Goal: Information Seeking & Learning: Learn about a topic

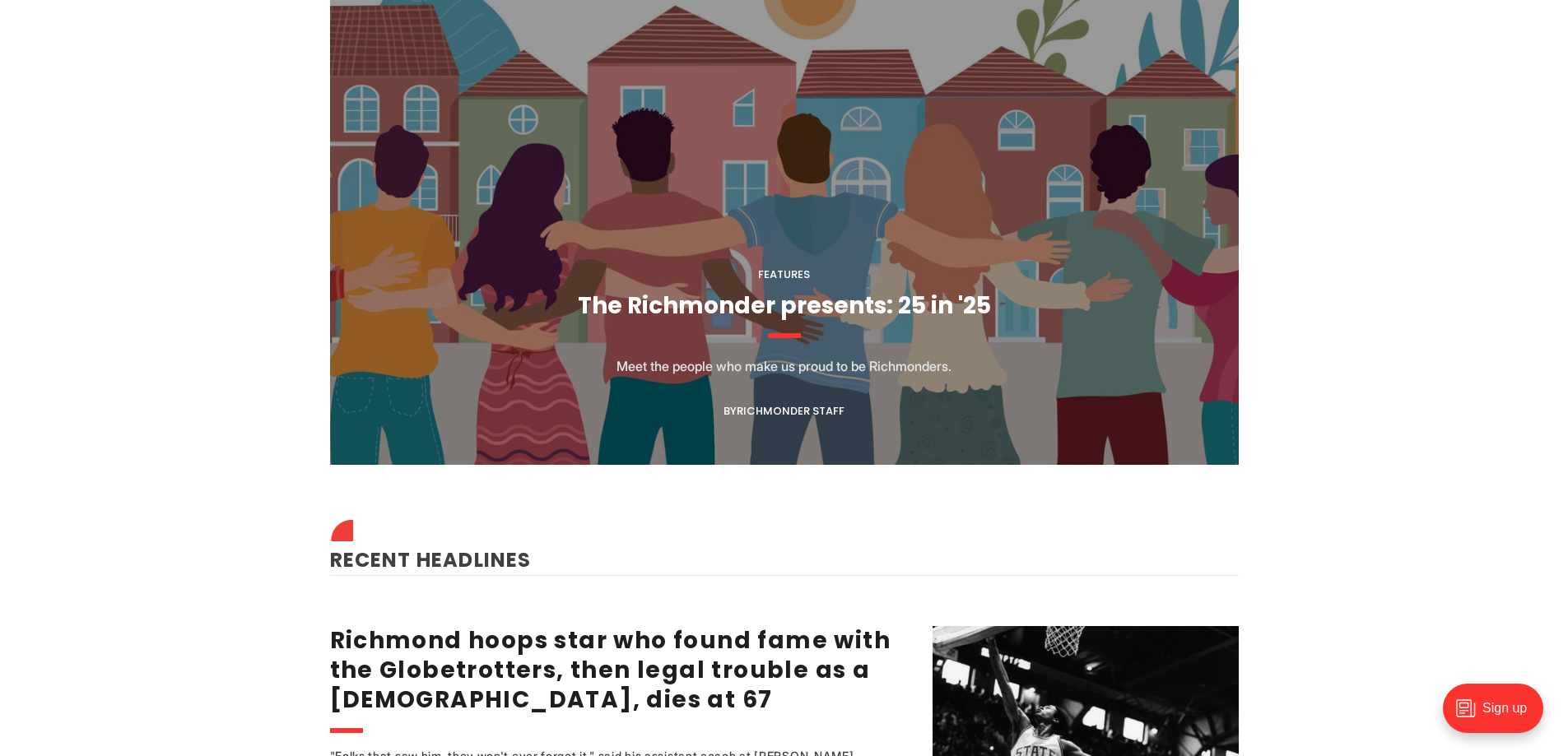
scroll to position [1729, 0]
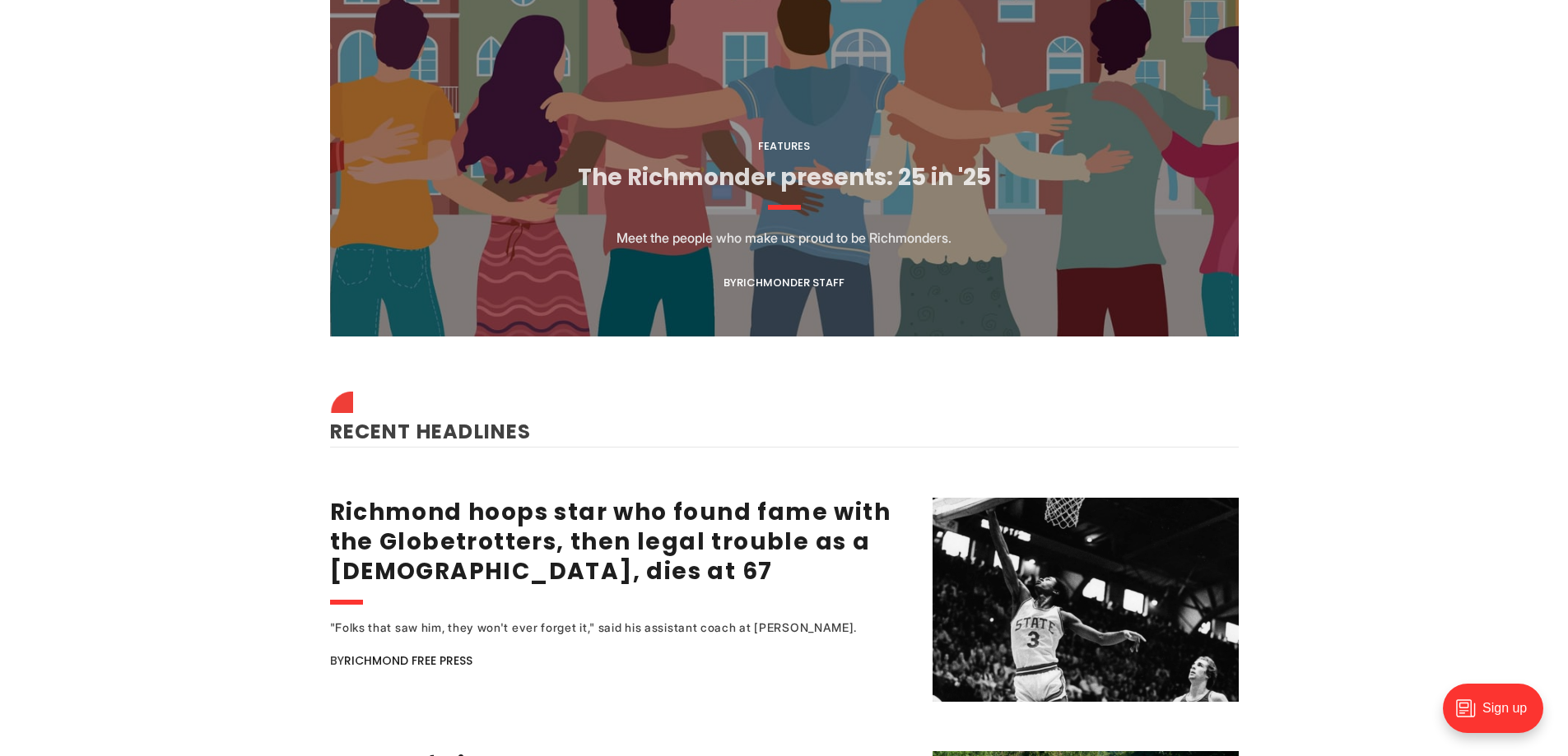
click at [693, 176] on link "The Richmonder presents: 25 in '25" at bounding box center [784, 177] width 413 height 32
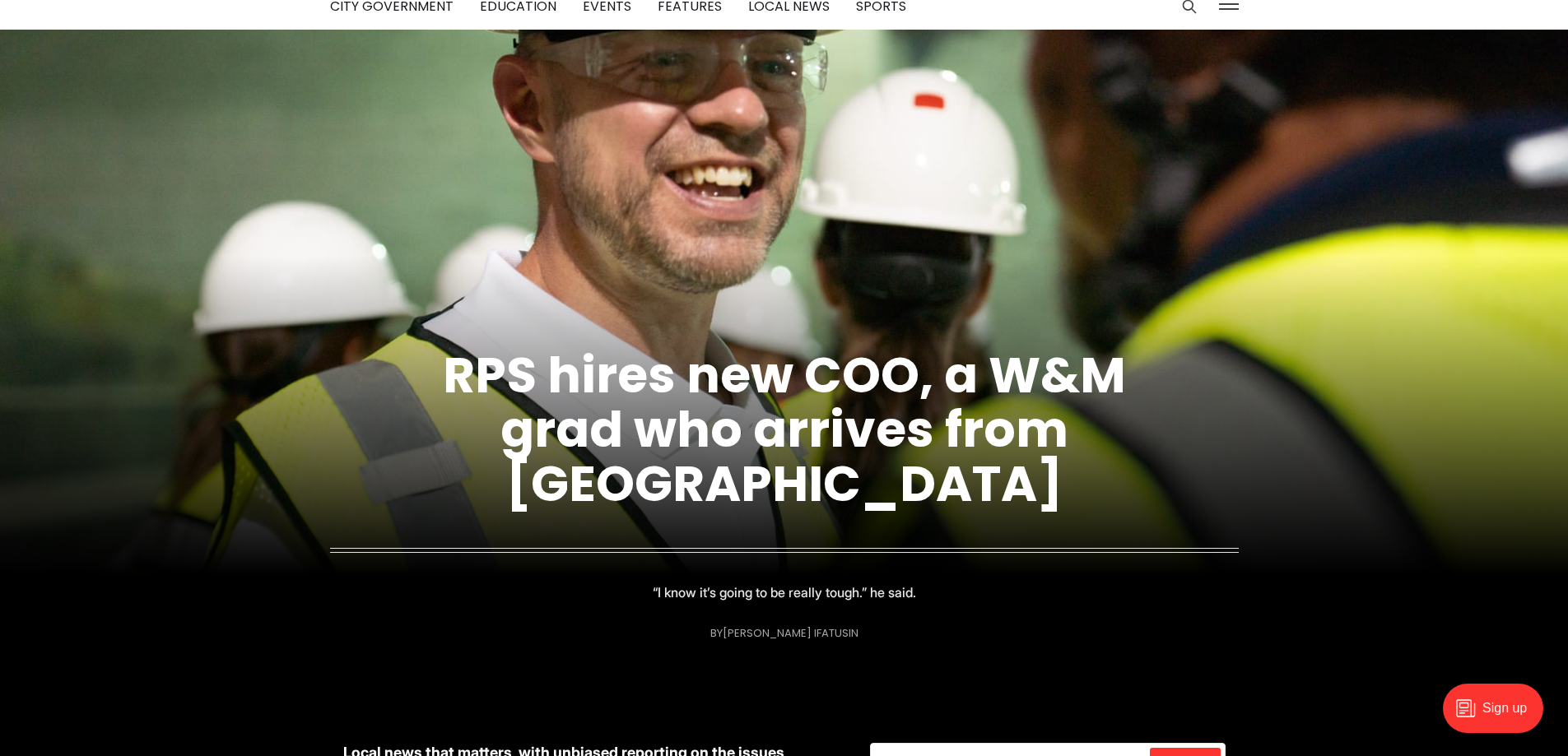
scroll to position [0, 0]
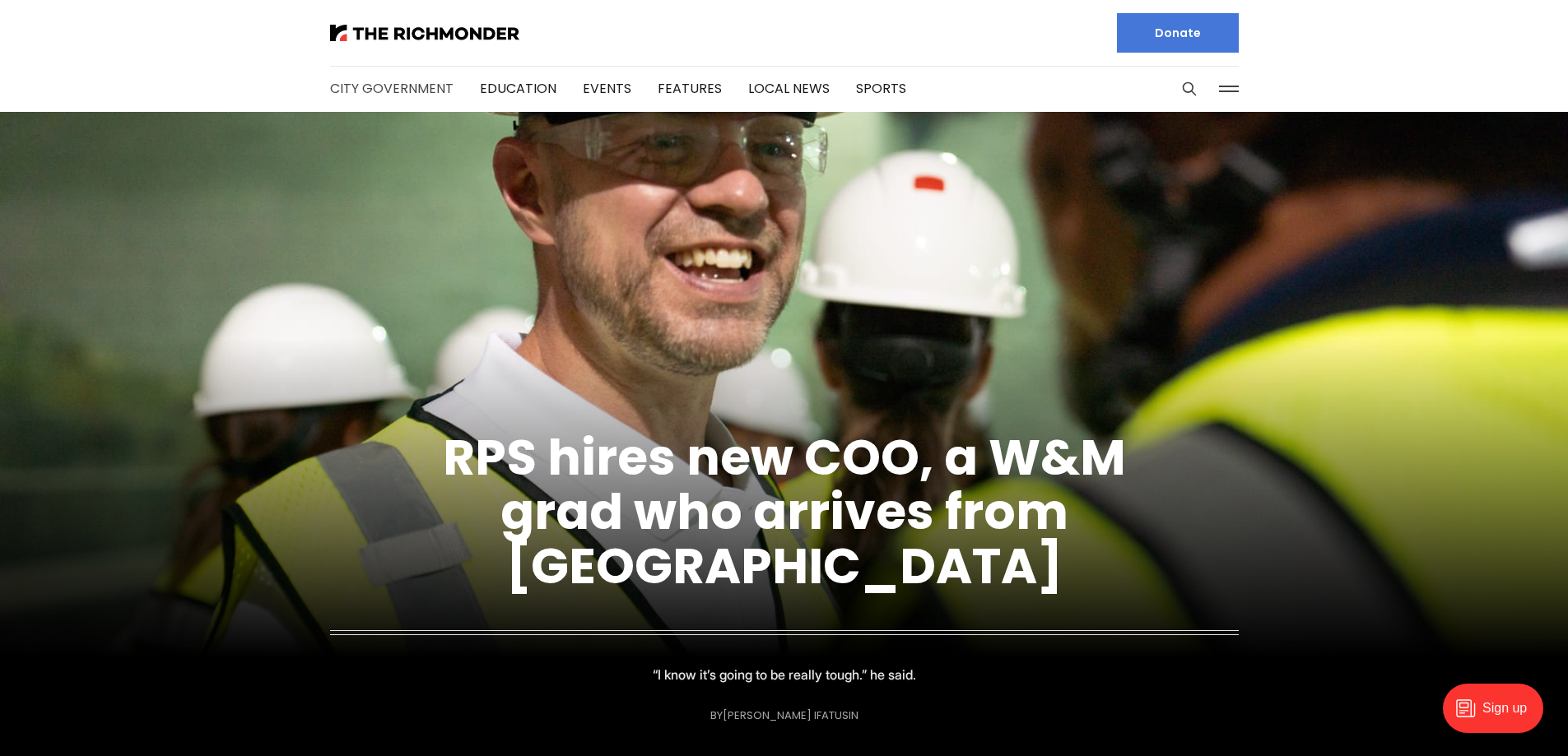
click at [351, 97] on link "City Government" at bounding box center [391, 88] width 123 height 19
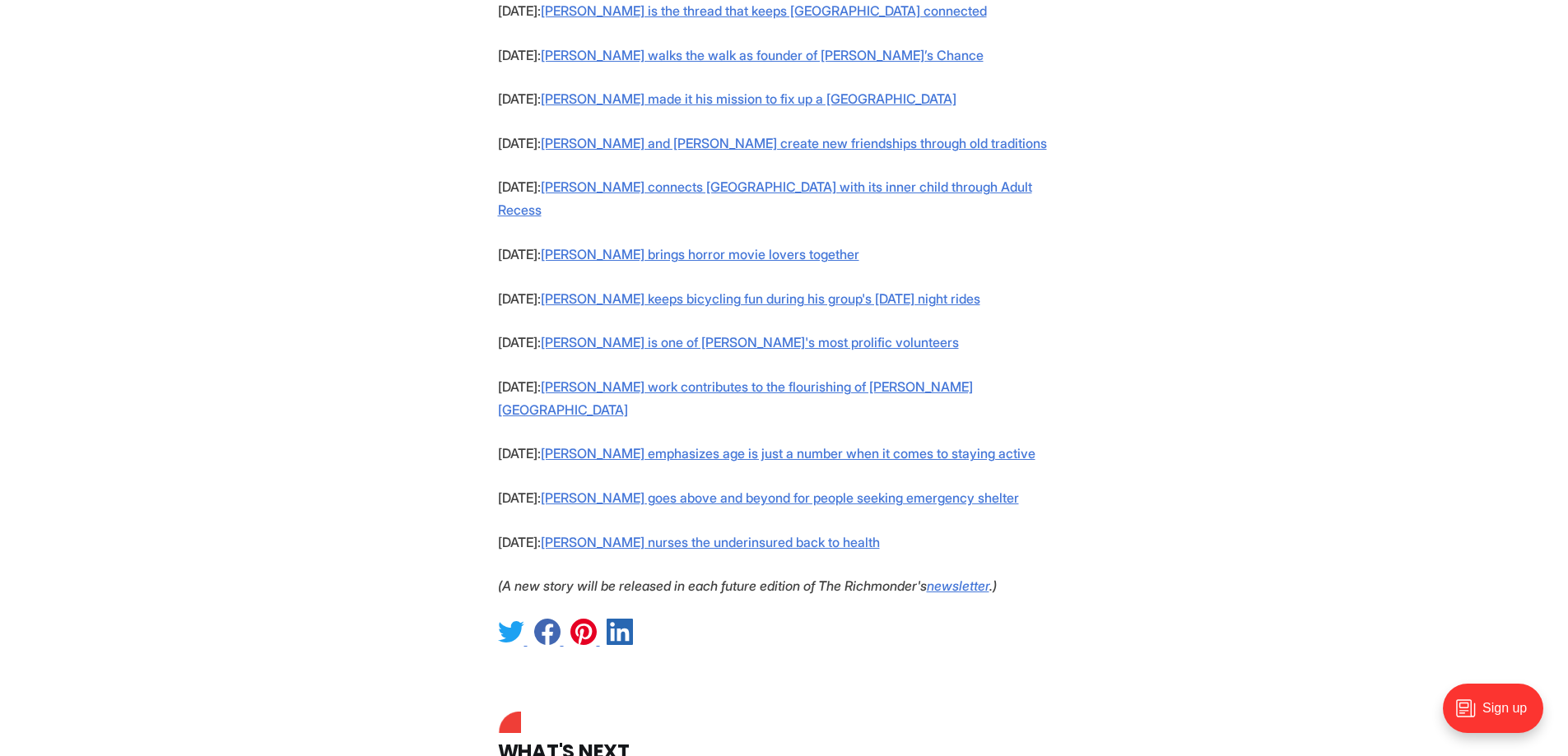
scroll to position [1646, 0]
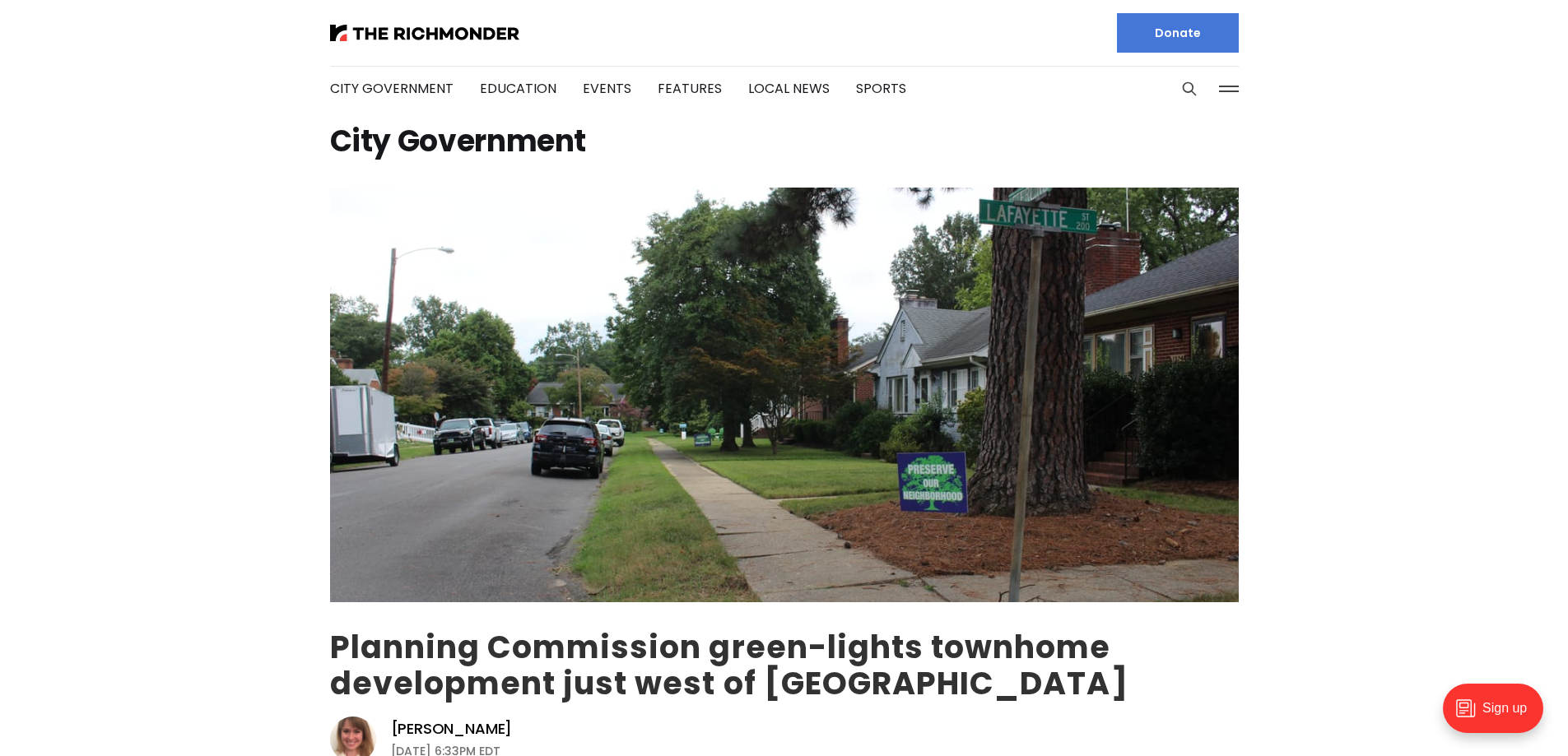
click at [857, 649] on link "Planning Commission green-lights townhome development just west of Carytown" at bounding box center [728, 665] width 798 height 80
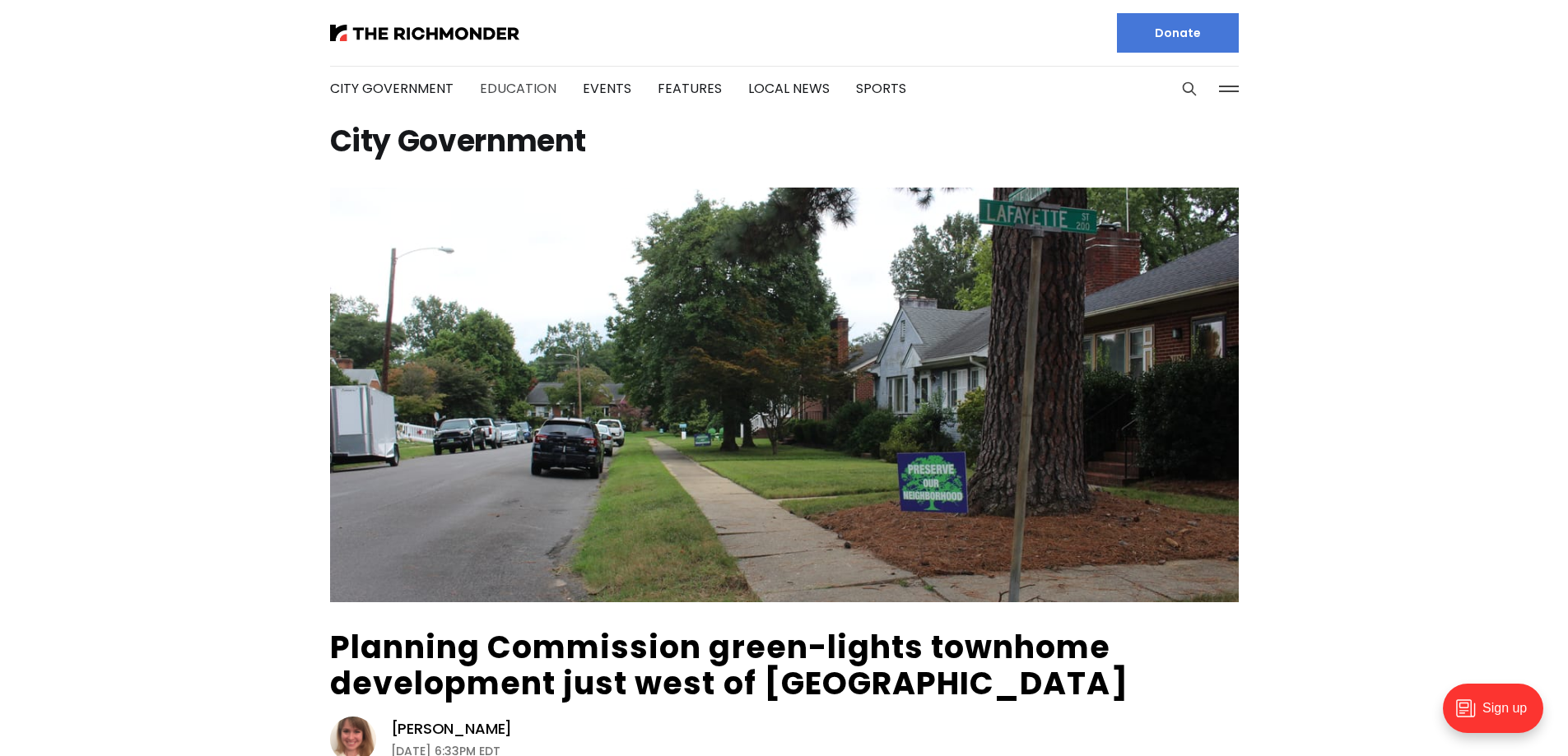
click at [490, 91] on link "Education" at bounding box center [517, 88] width 76 height 19
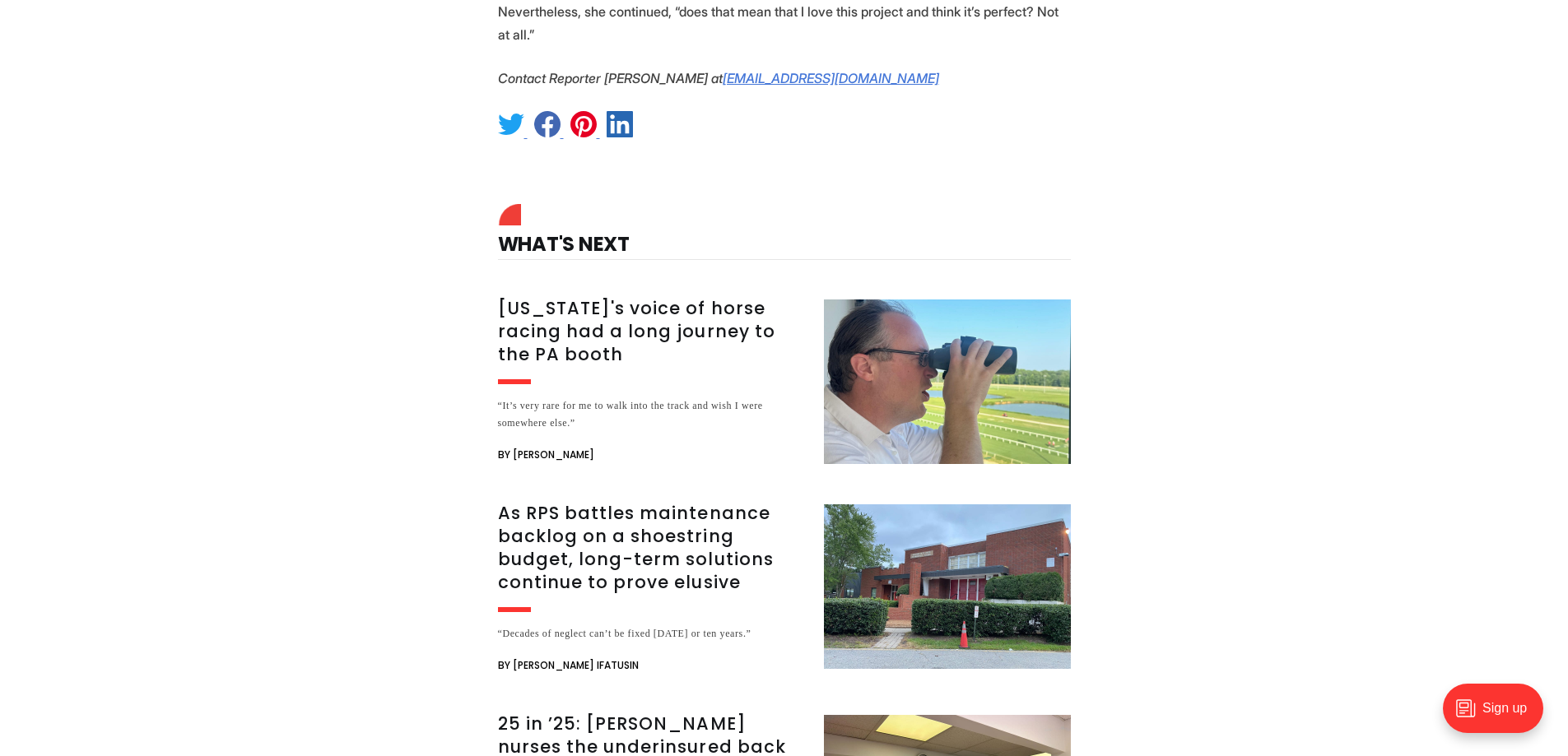
scroll to position [6173, 0]
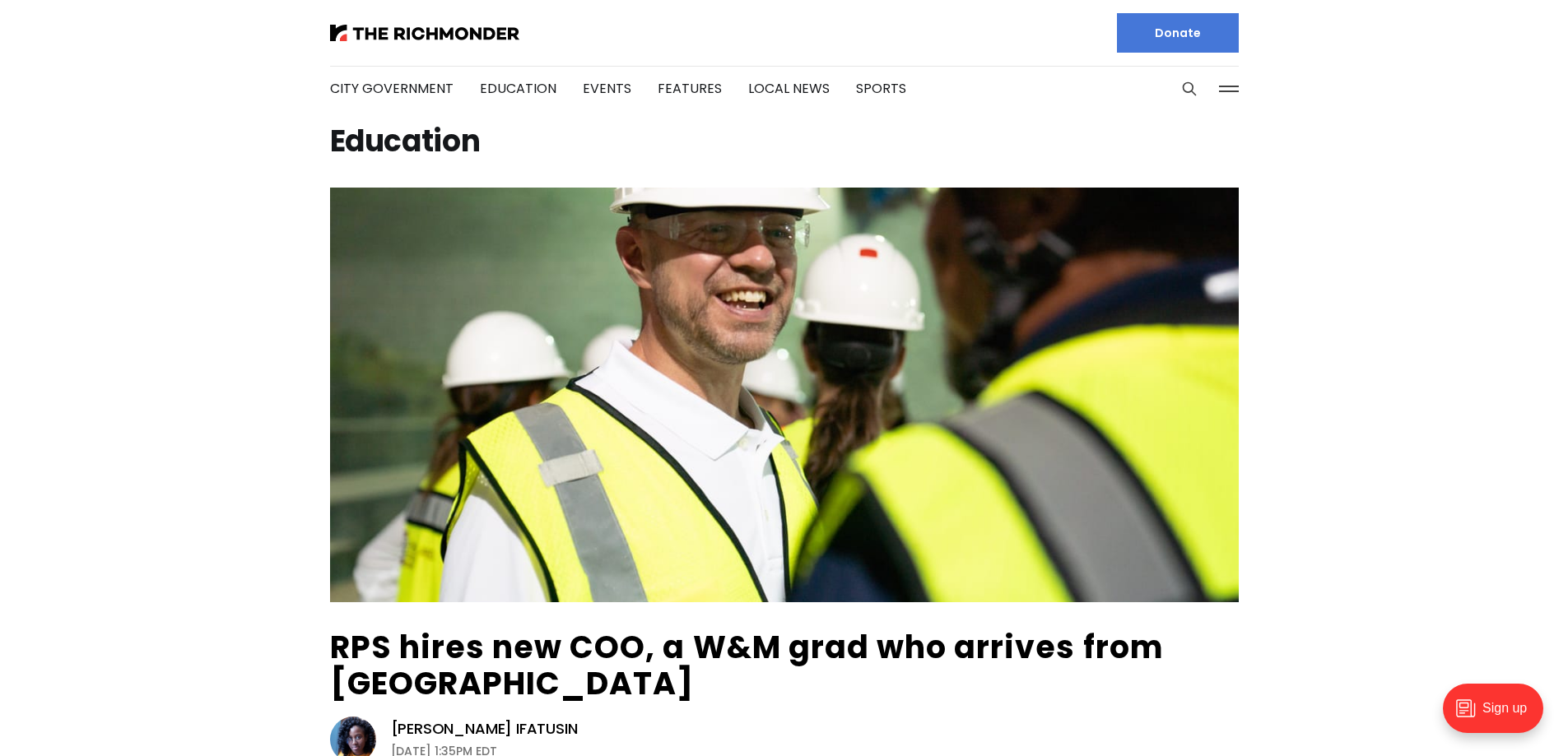
click at [647, 518] on img at bounding box center [784, 395] width 908 height 415
click at [612, 91] on link "Events" at bounding box center [606, 88] width 49 height 19
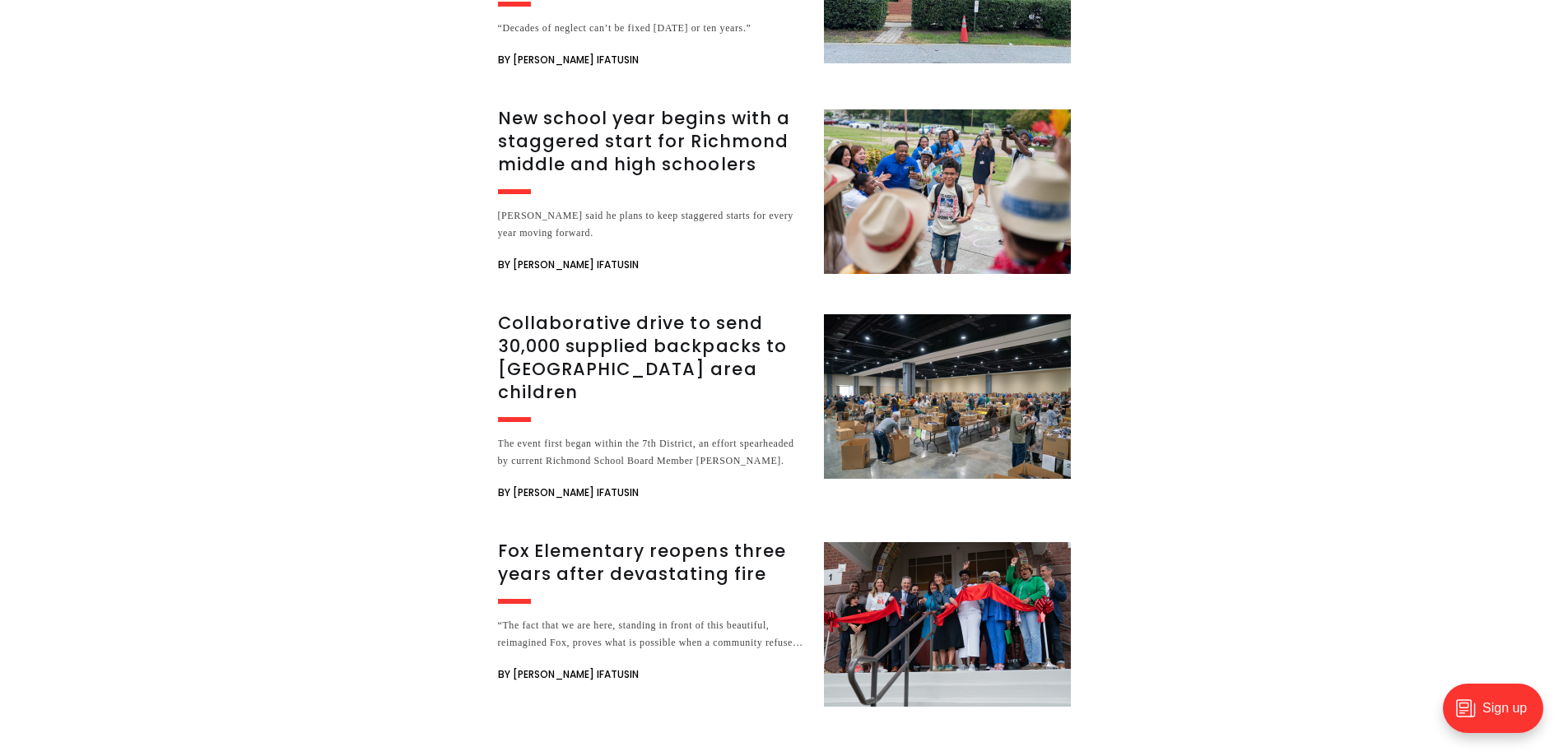
scroll to position [2962, 0]
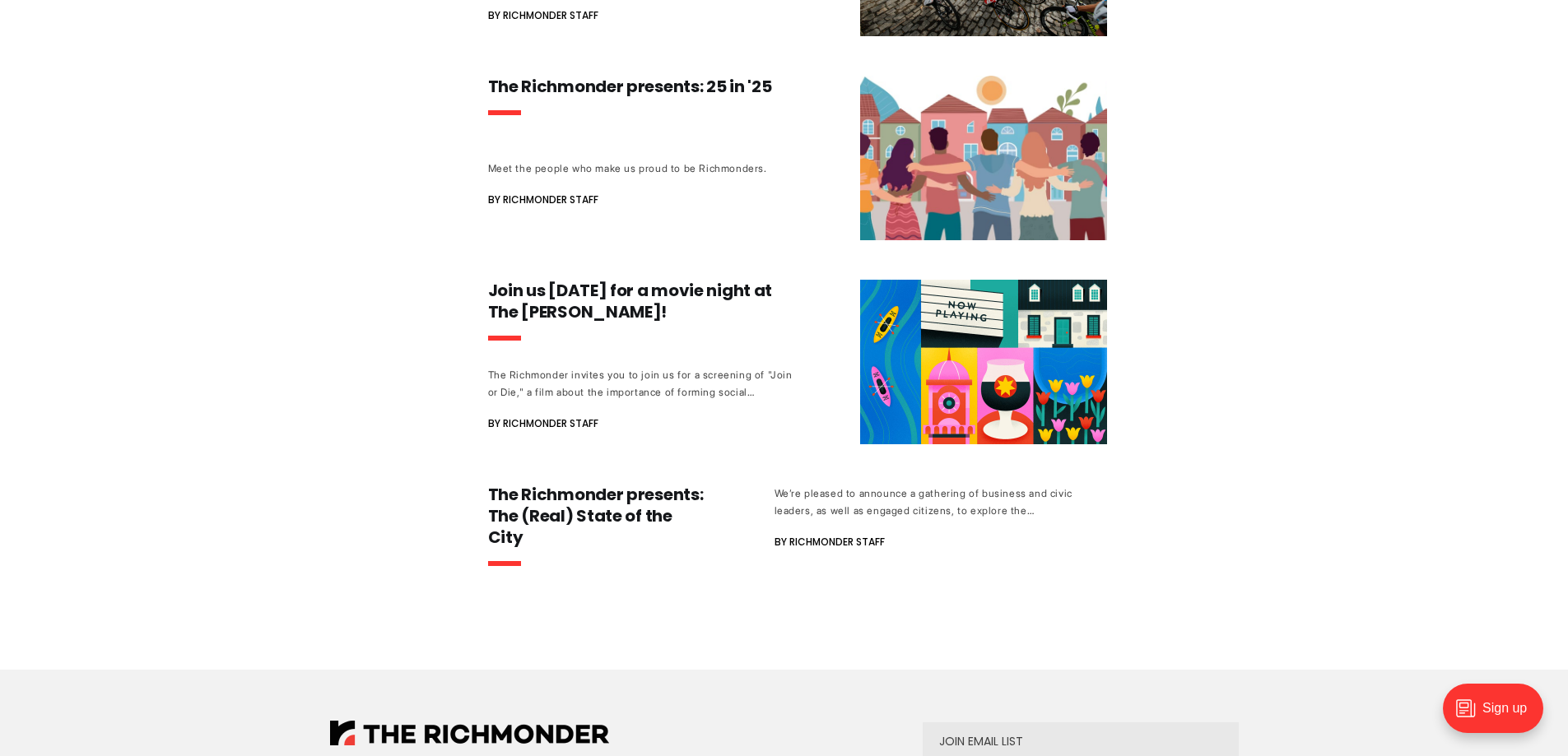
scroll to position [659, 0]
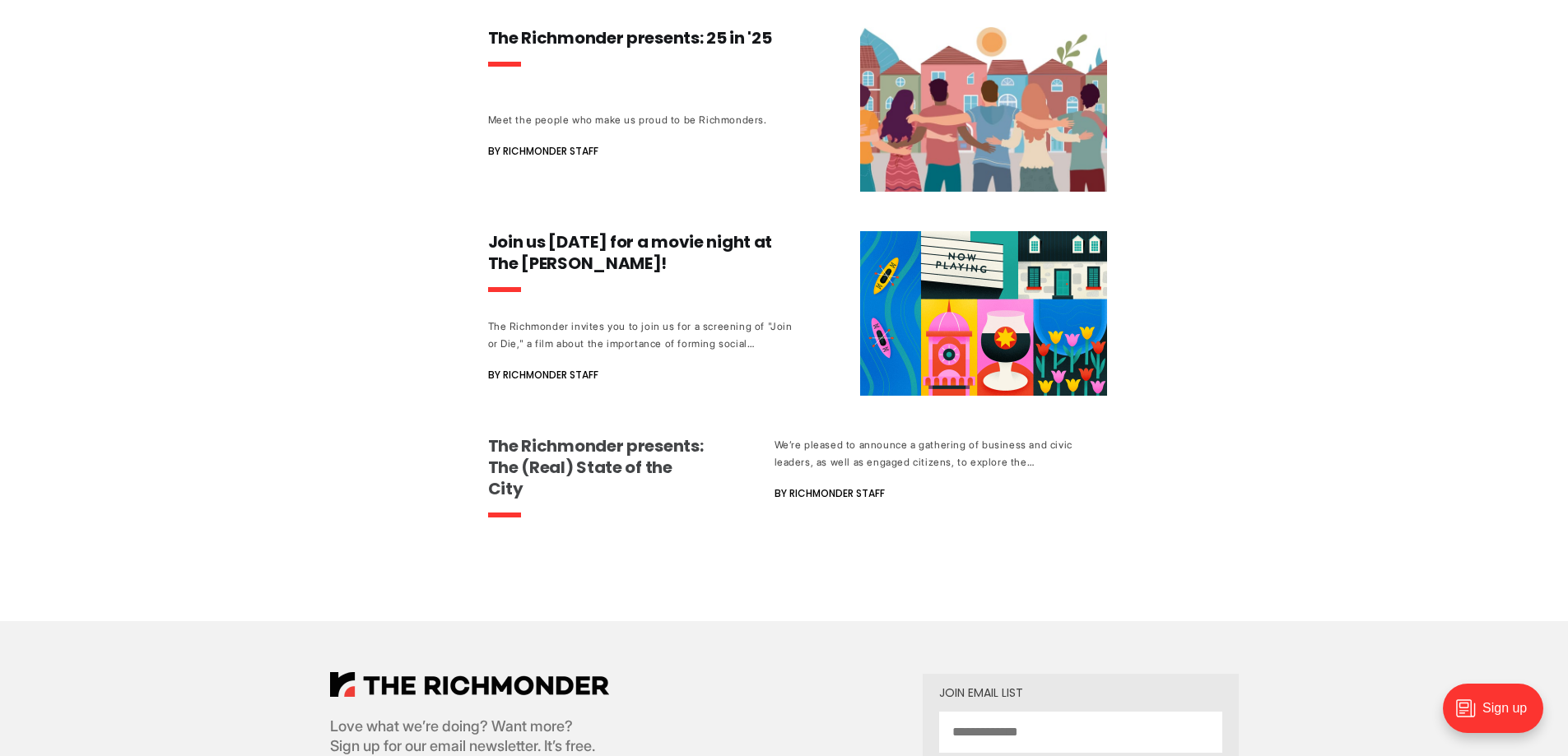
click at [620, 464] on h3 "The Richmonder presents: The (Real) State of the City" at bounding box center [598, 468] width 220 height 64
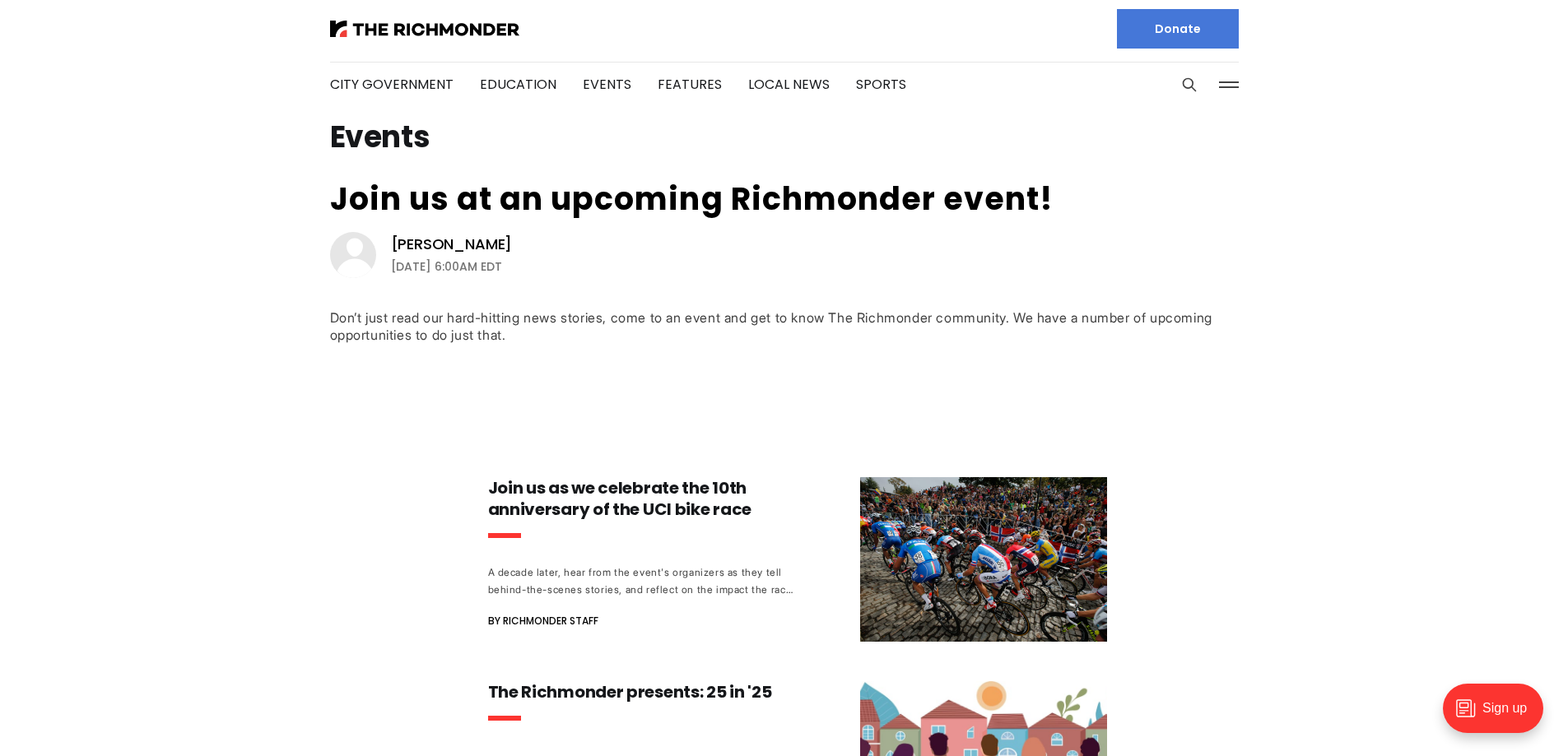
scroll to position [0, 0]
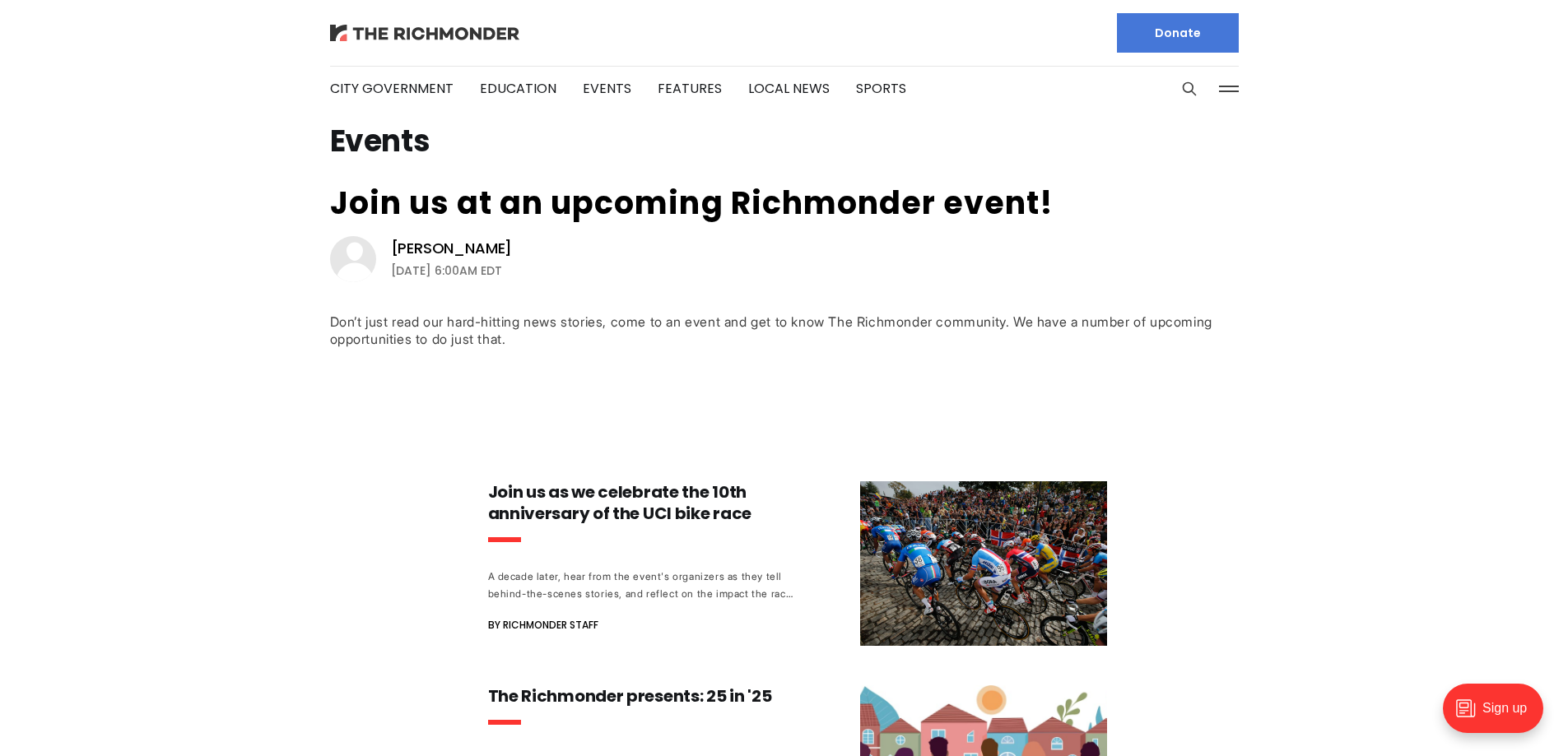
click at [367, 28] on img at bounding box center [424, 33] width 189 height 17
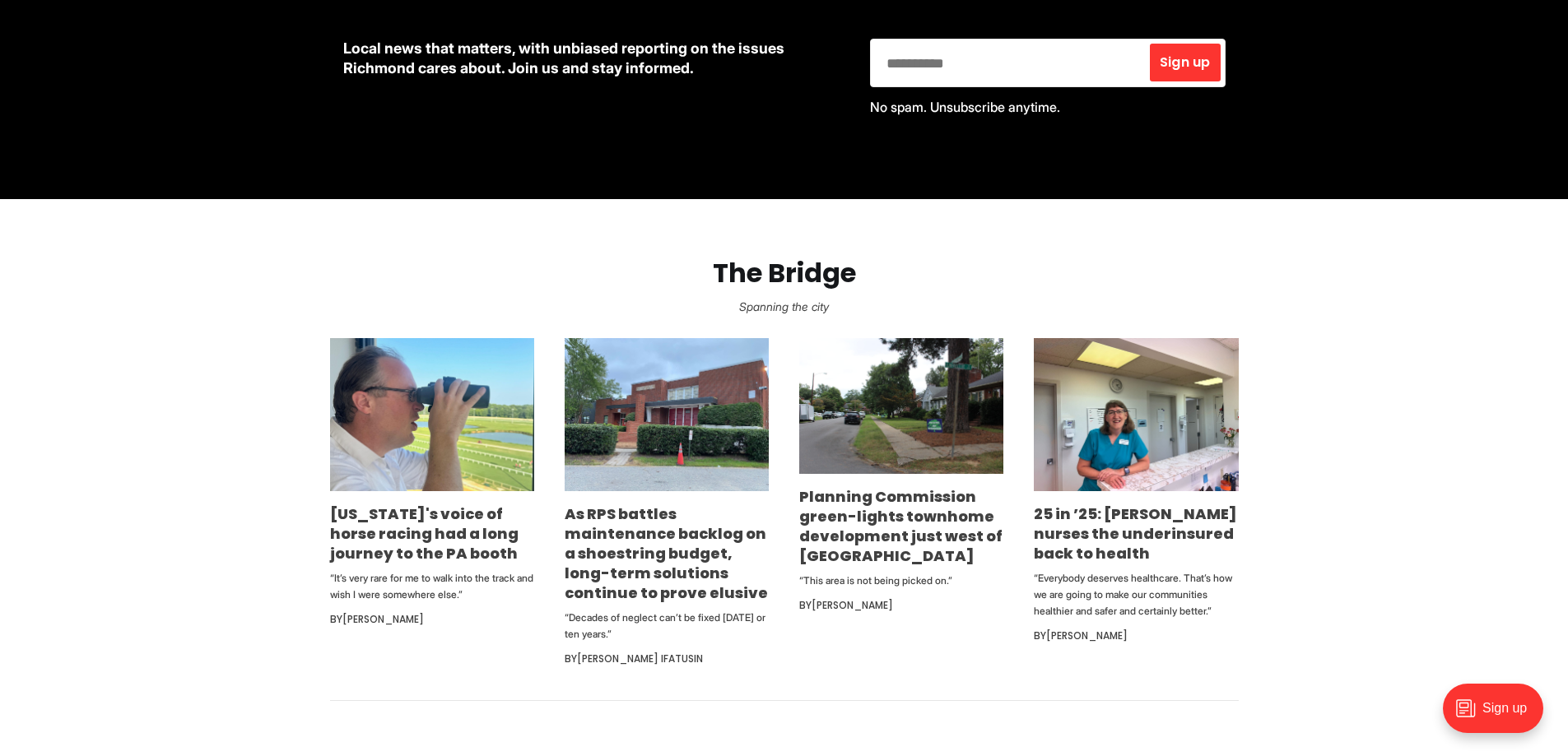
scroll to position [659, 0]
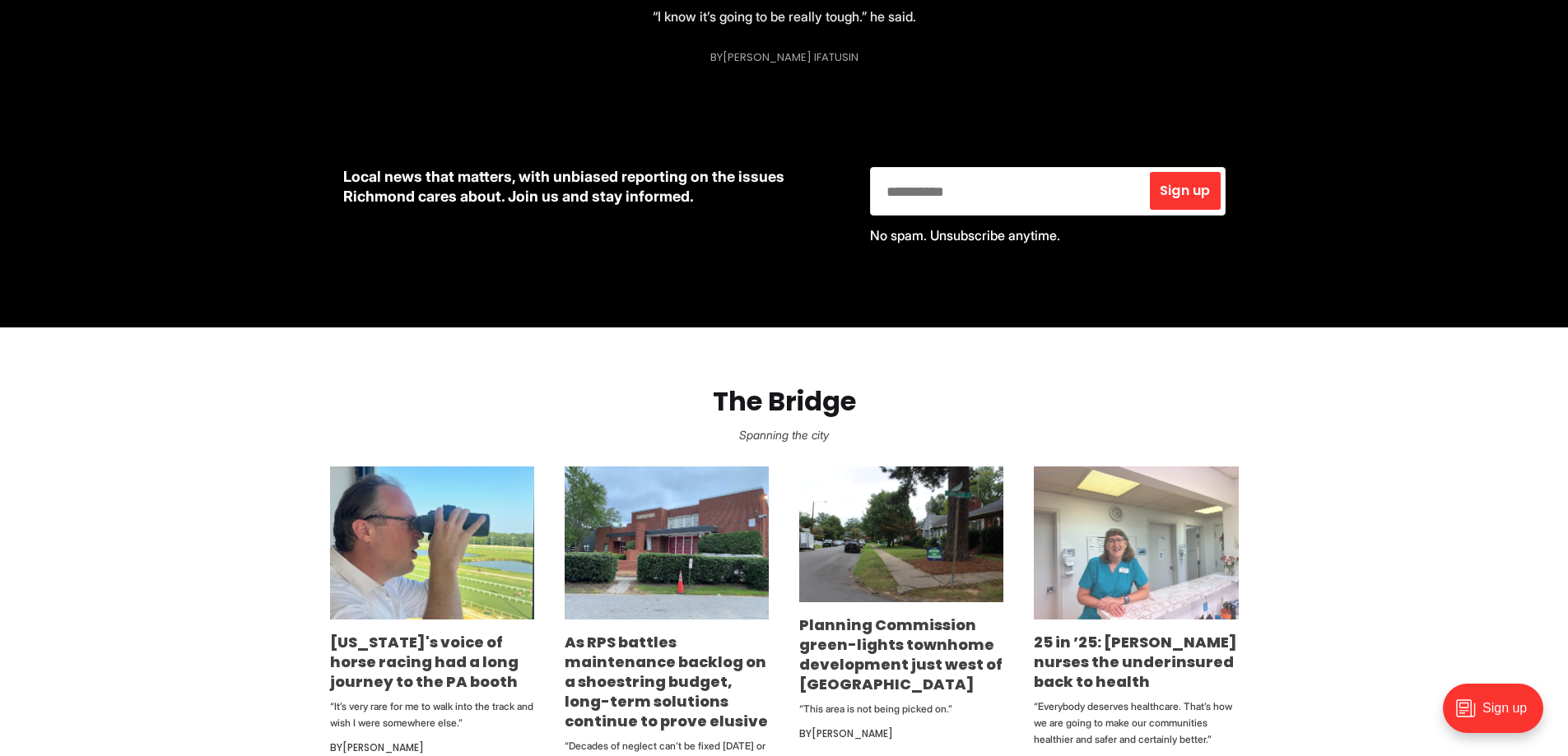
click at [1183, 580] on img at bounding box center [1135, 543] width 204 height 153
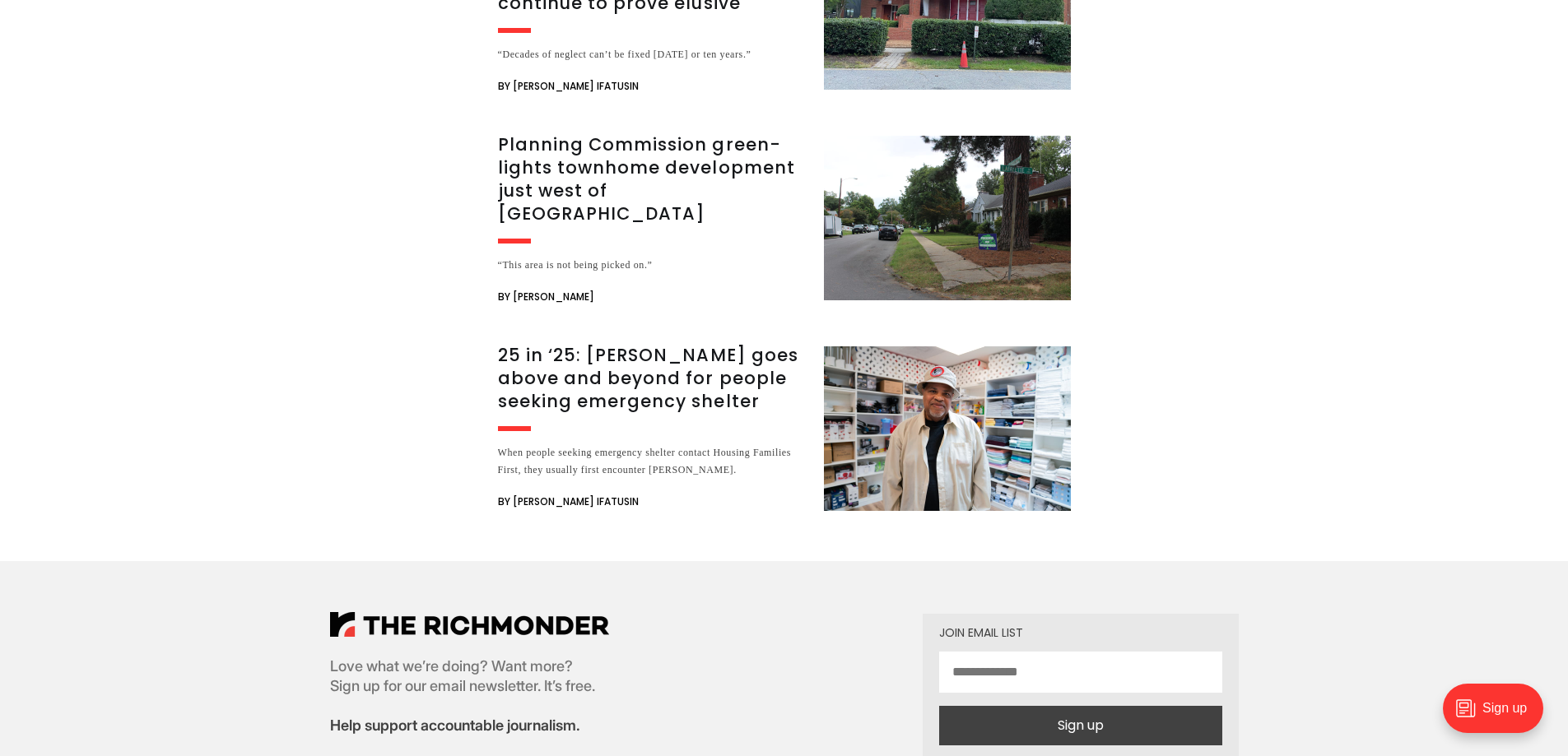
scroll to position [4691, 0]
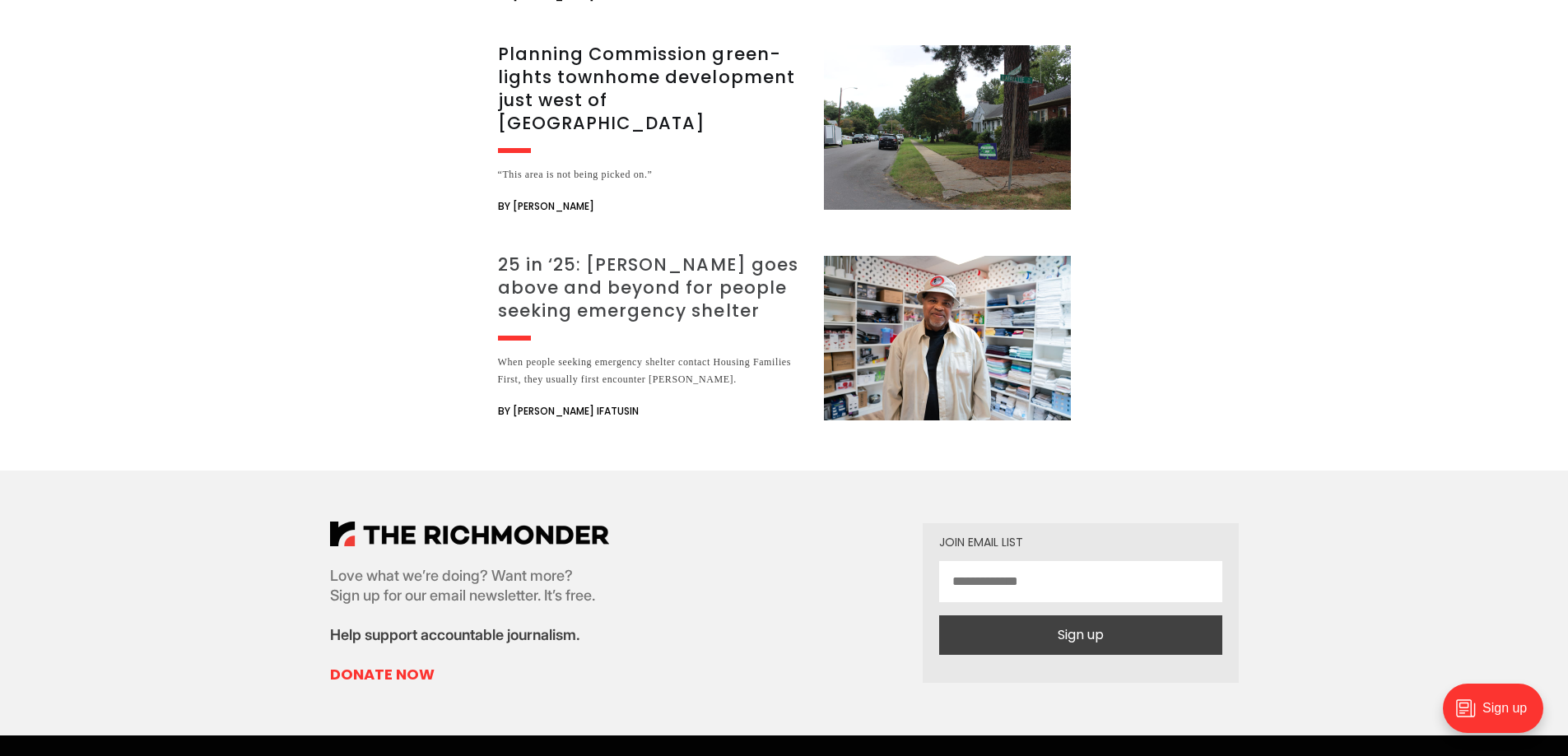
click at [581, 254] on h3 "25 in ‘25: [PERSON_NAME] goes above and beyond for people seeking emergency she…" at bounding box center [650, 288] width 306 height 69
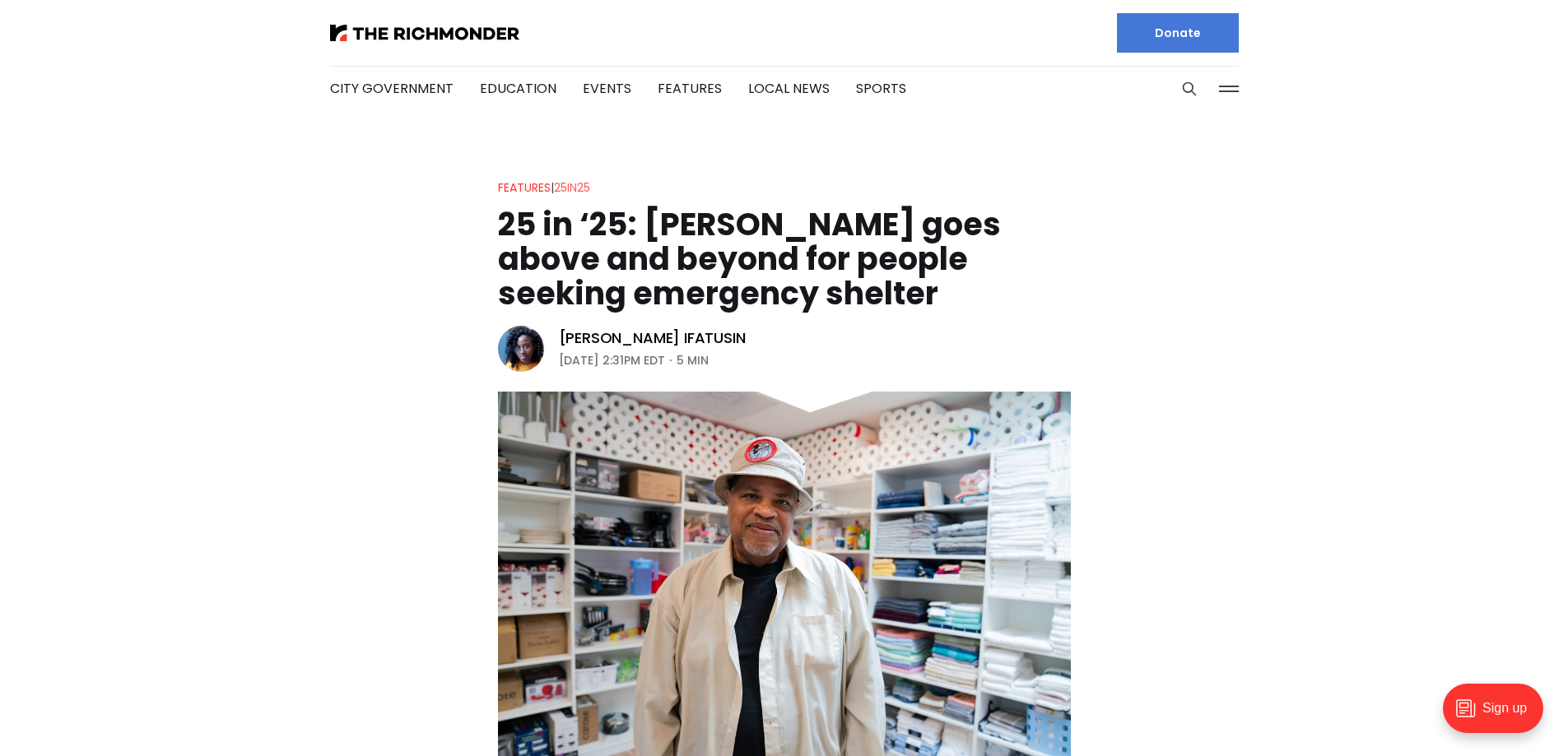
click at [590, 186] on link "25in25" at bounding box center [571, 187] width 36 height 17
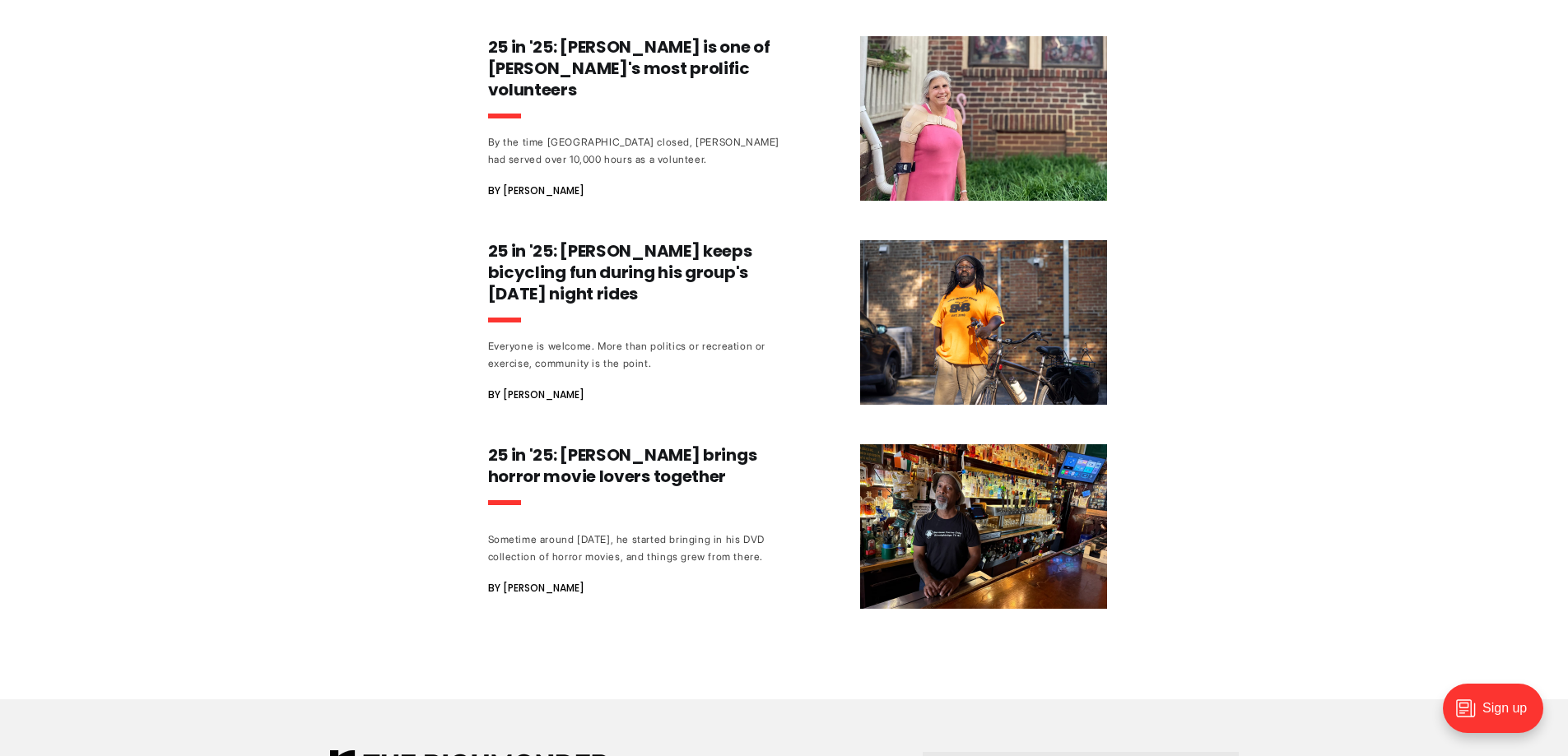
scroll to position [1646, 0]
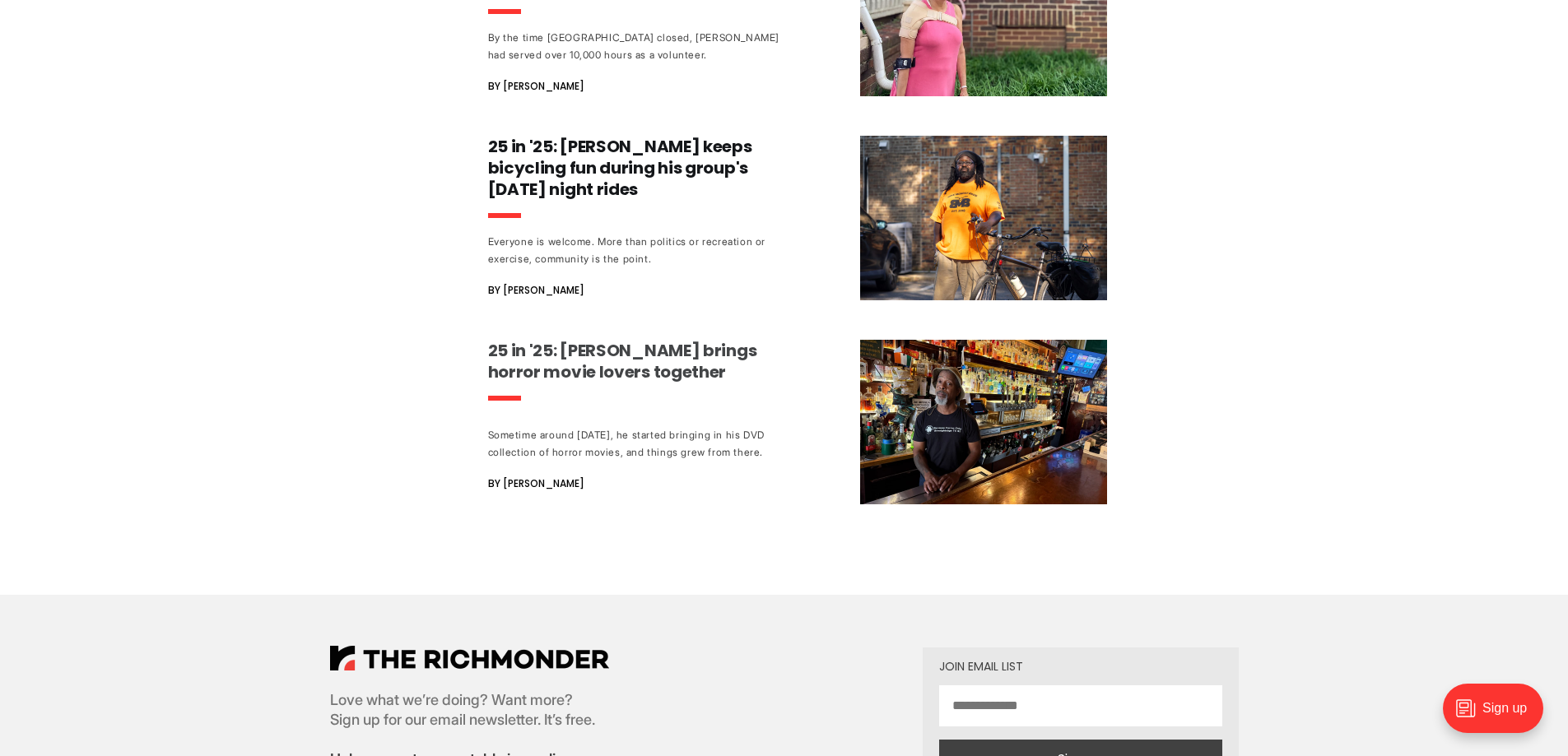
click at [565, 340] on h3 "25 in '25: [PERSON_NAME] brings horror movie lovers together" at bounding box center [640, 361] width 306 height 43
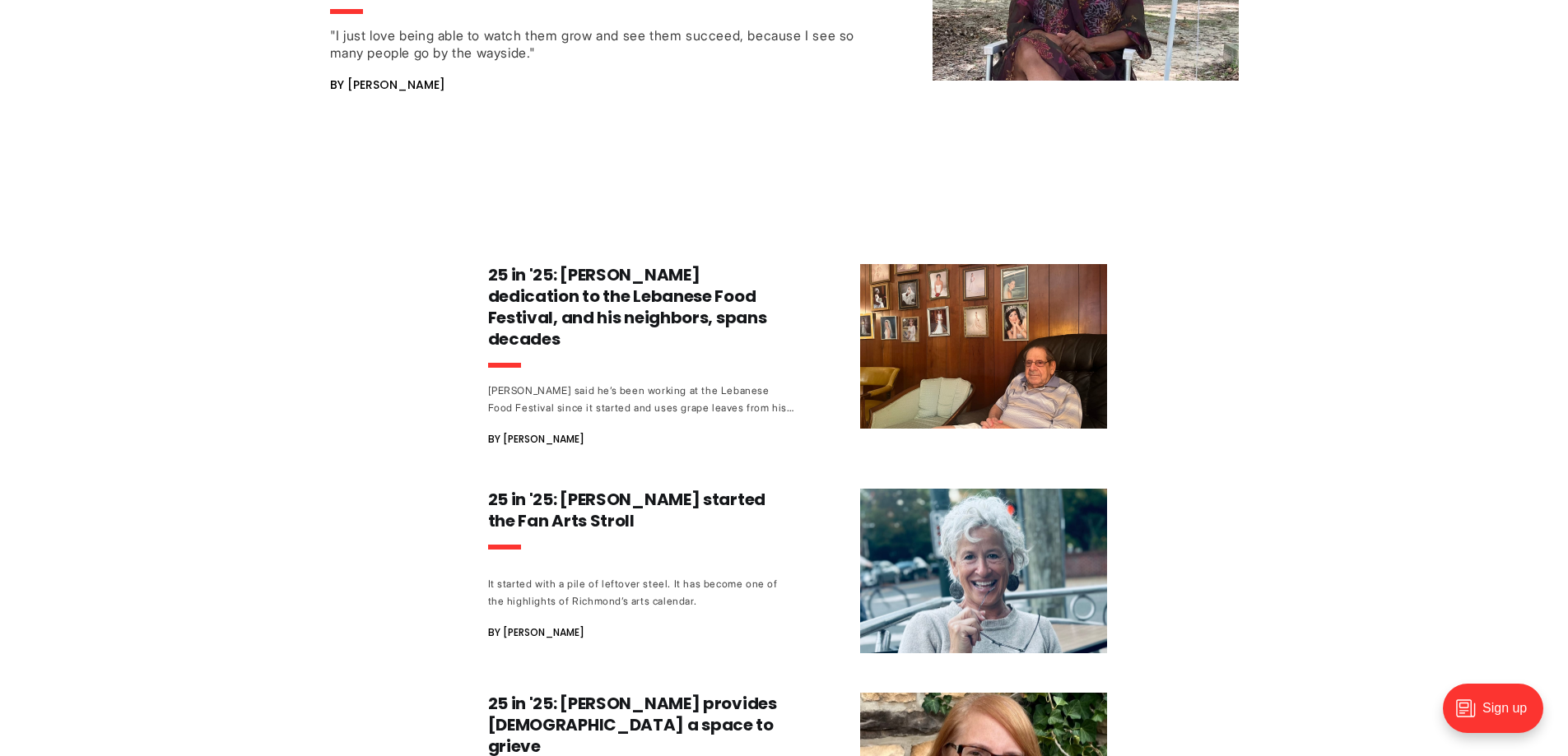
scroll to position [4091, 0]
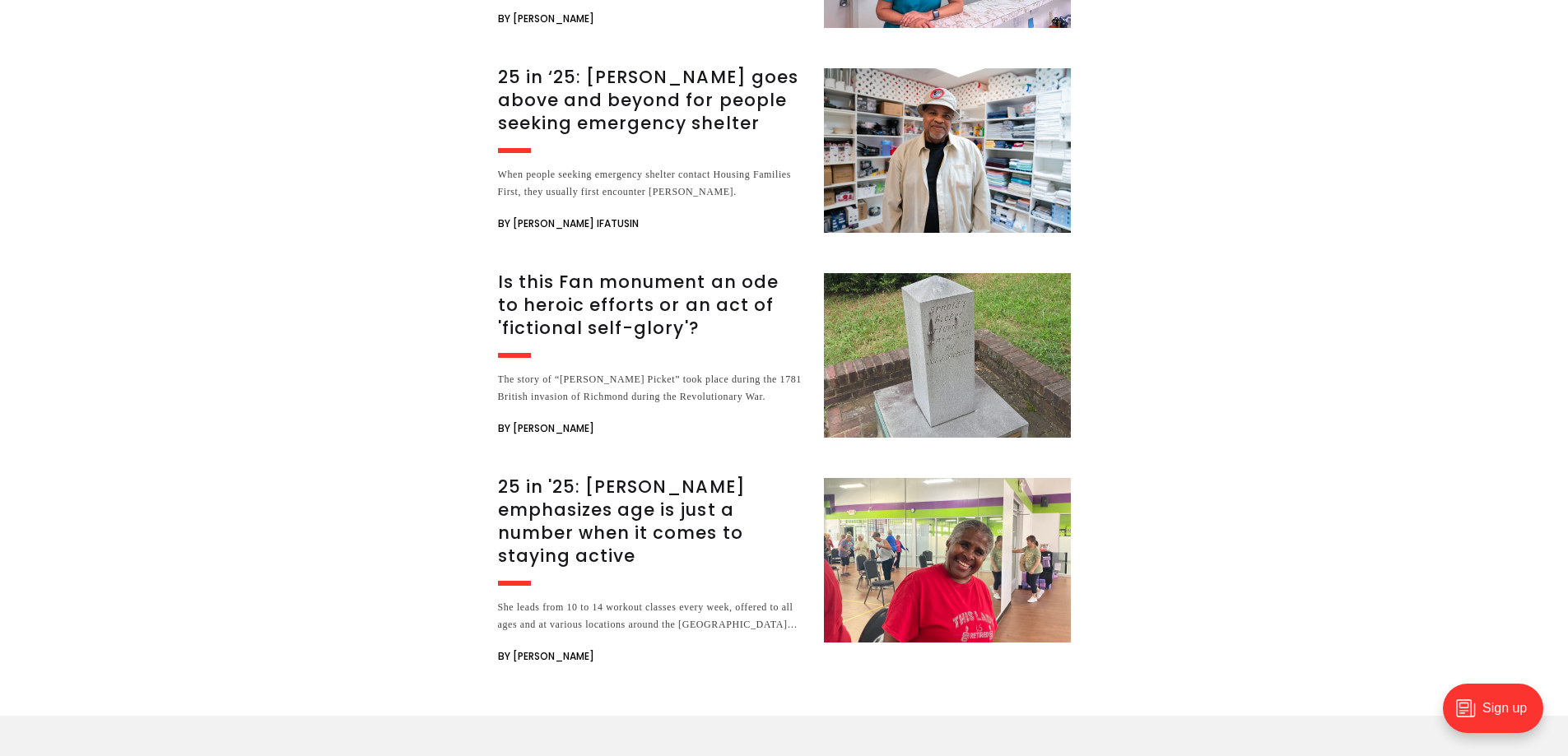
scroll to position [3045, 0]
